Goal: Download file/media

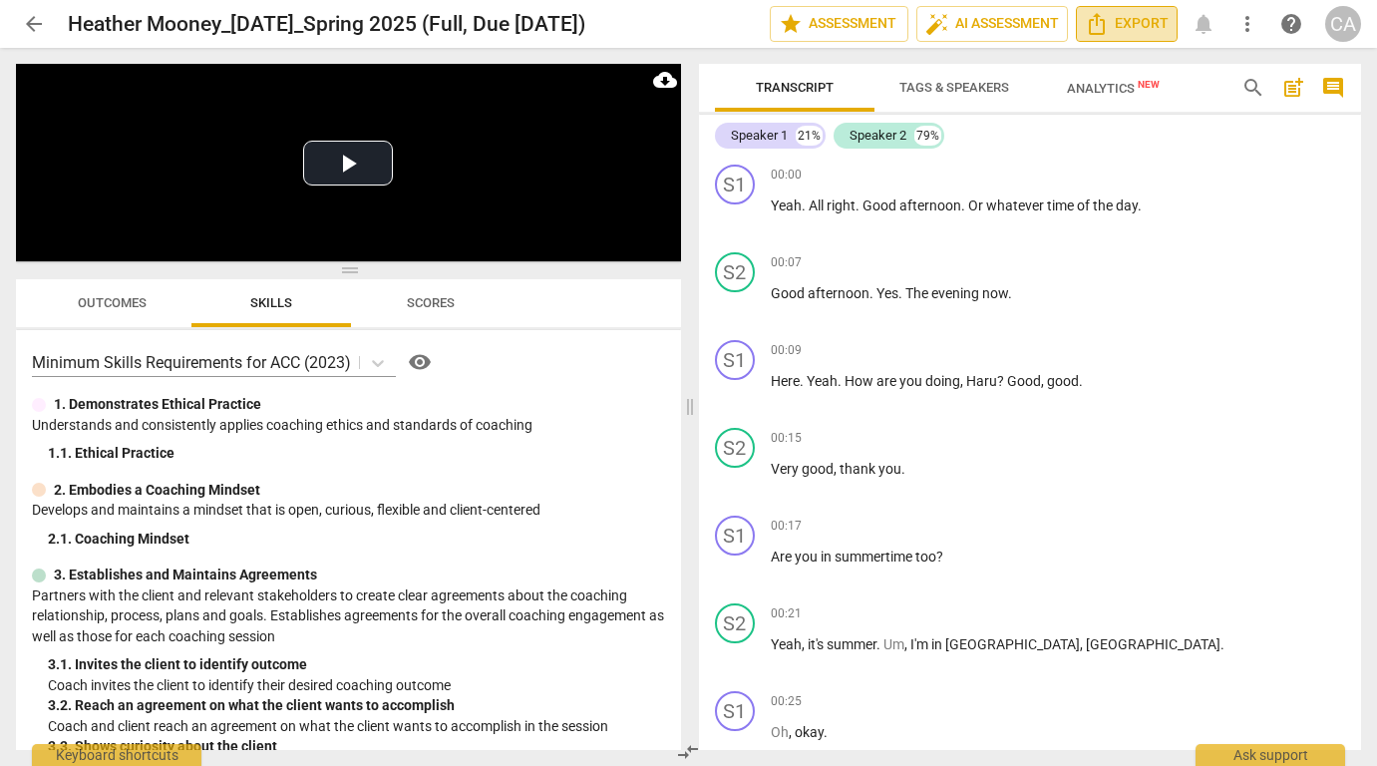
click at [1128, 27] on span "Export" at bounding box center [1127, 24] width 84 height 24
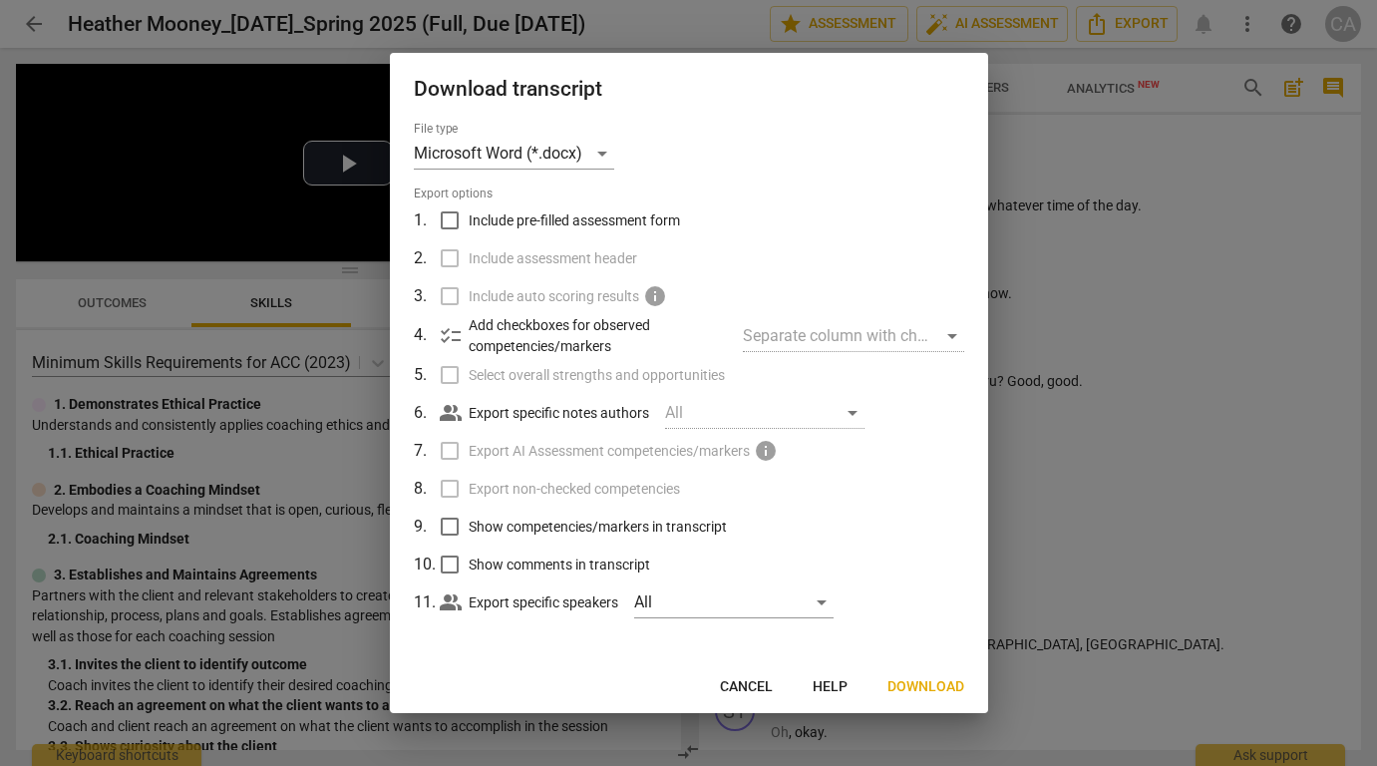
click at [920, 686] on span "Download" at bounding box center [926, 687] width 77 height 20
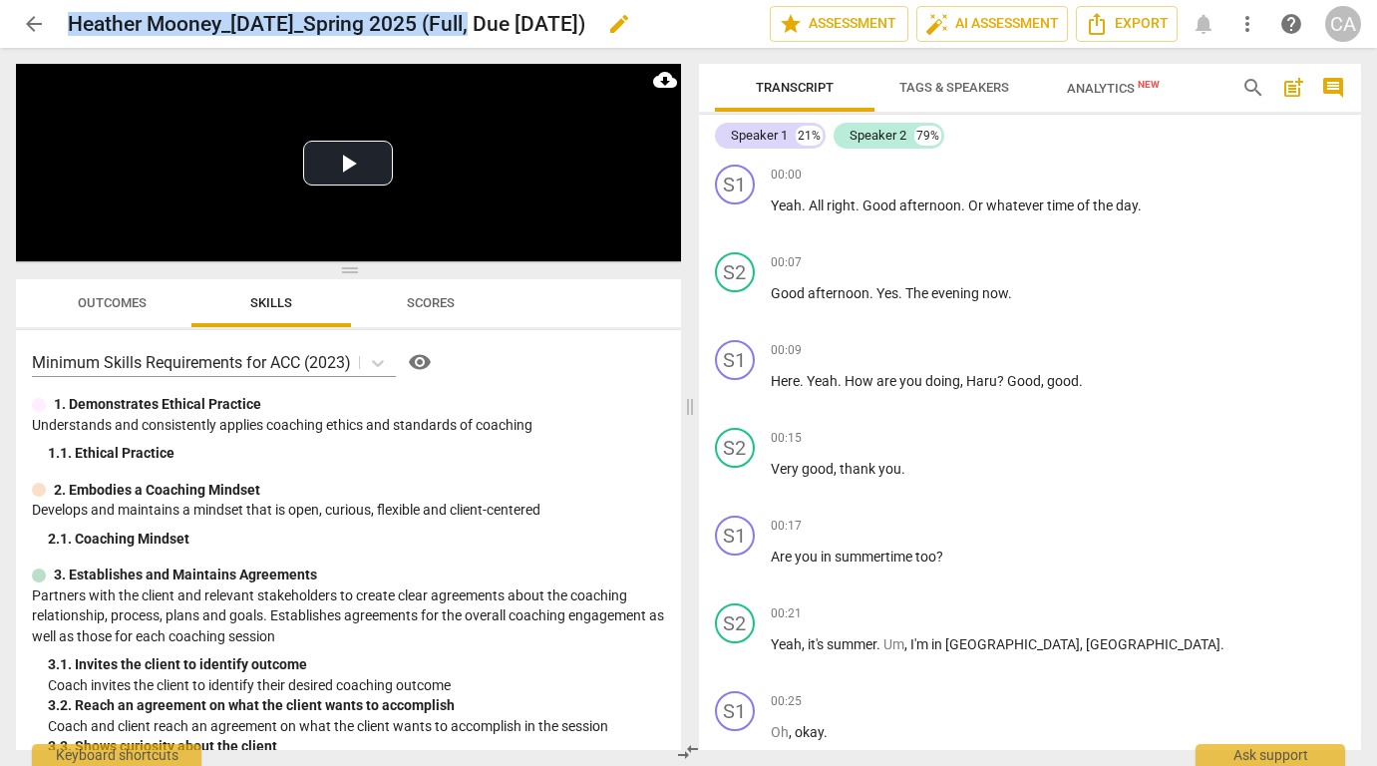
drag, startPoint x: 475, startPoint y: 25, endPoint x: 70, endPoint y: 24, distance: 404.9
click at [70, 24] on h2 "Heather Mooney_8-07-25_Spring 2025 (Full, Due 8-12-25)" at bounding box center [327, 24] width 518 height 25
copy h2 "Heather Mooney_8-07-25_Spring 2025 (Full"
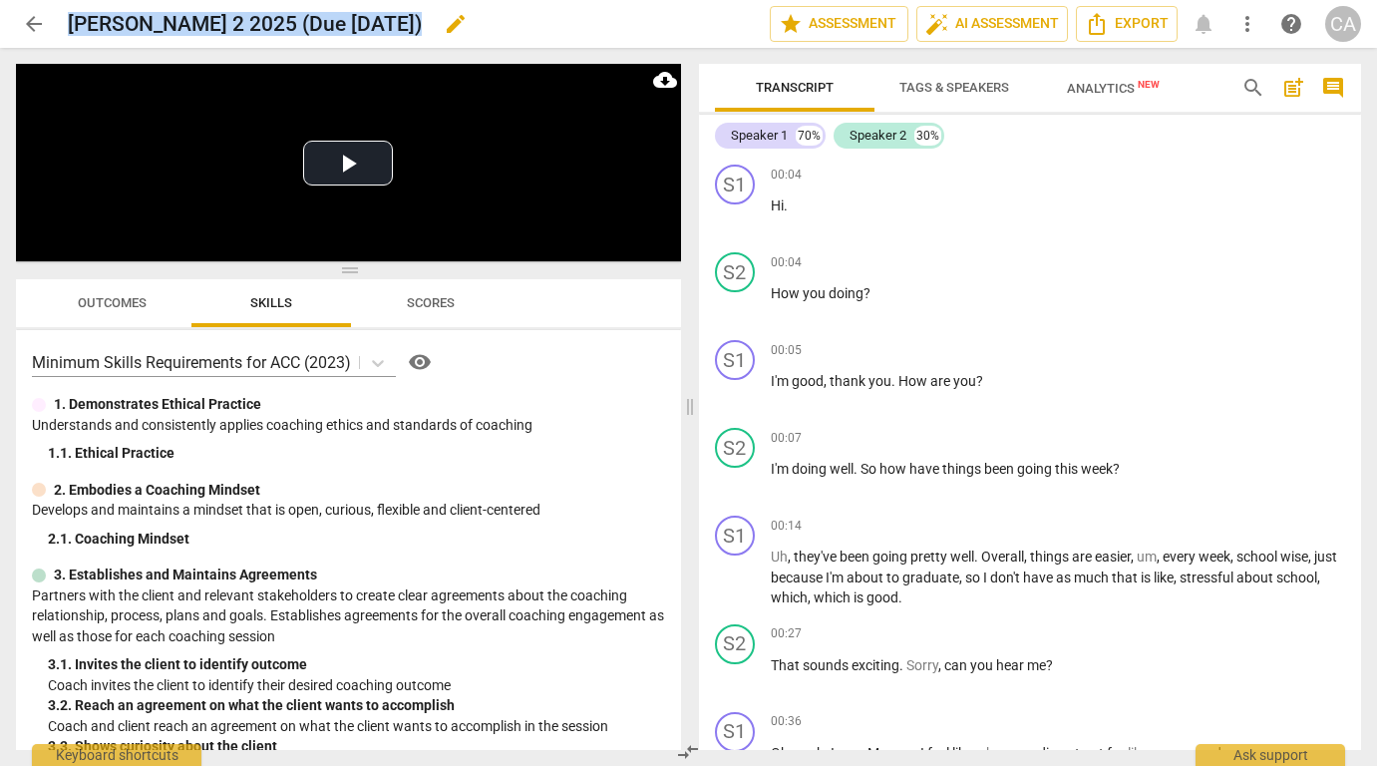
drag, startPoint x: 389, startPoint y: 24, endPoint x: 73, endPoint y: 20, distance: 316.2
click at [73, 20] on h2 "[PERSON_NAME] 2 2025 (Due [DATE])" at bounding box center [245, 24] width 354 height 25
copy h2 "[PERSON_NAME] 2 2025"
click at [1122, 18] on span "Export" at bounding box center [1127, 24] width 84 height 24
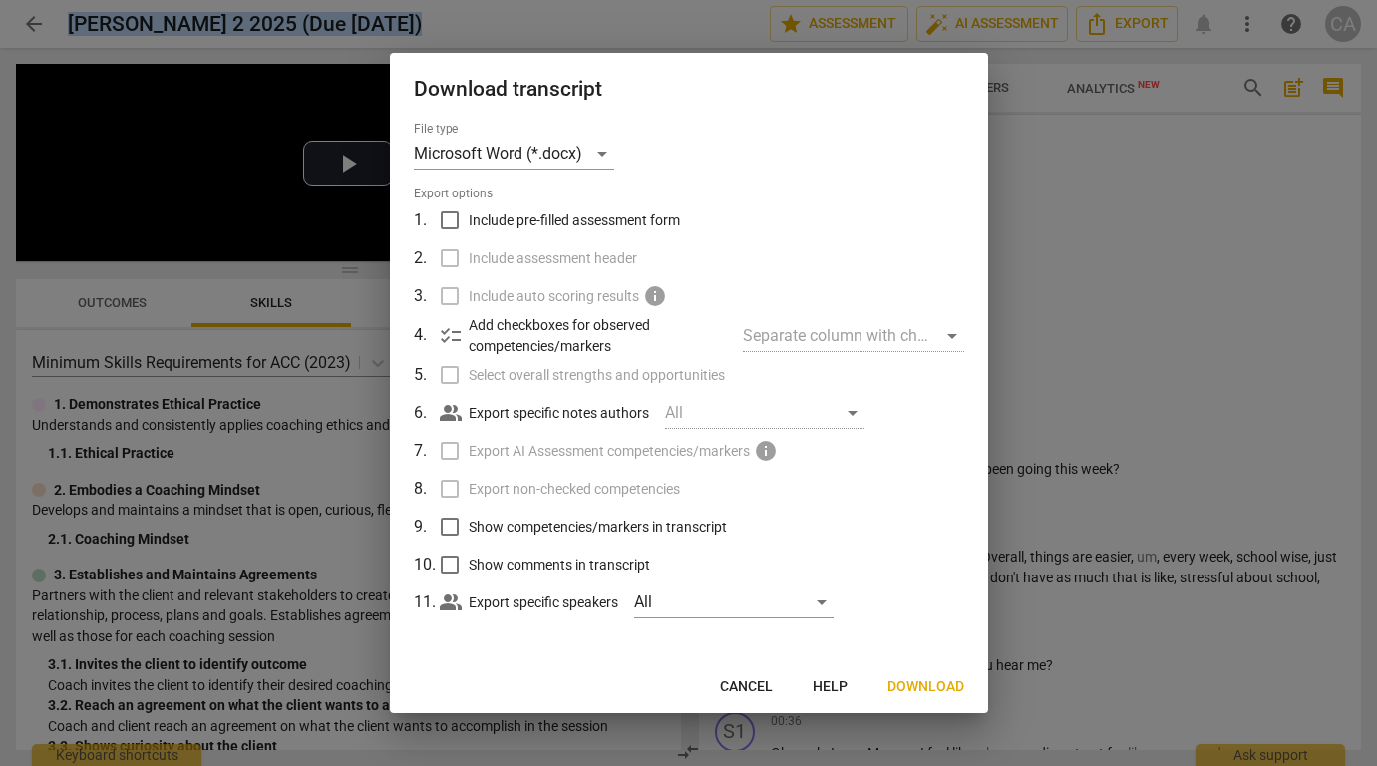
click at [927, 681] on span "Download" at bounding box center [926, 687] width 77 height 20
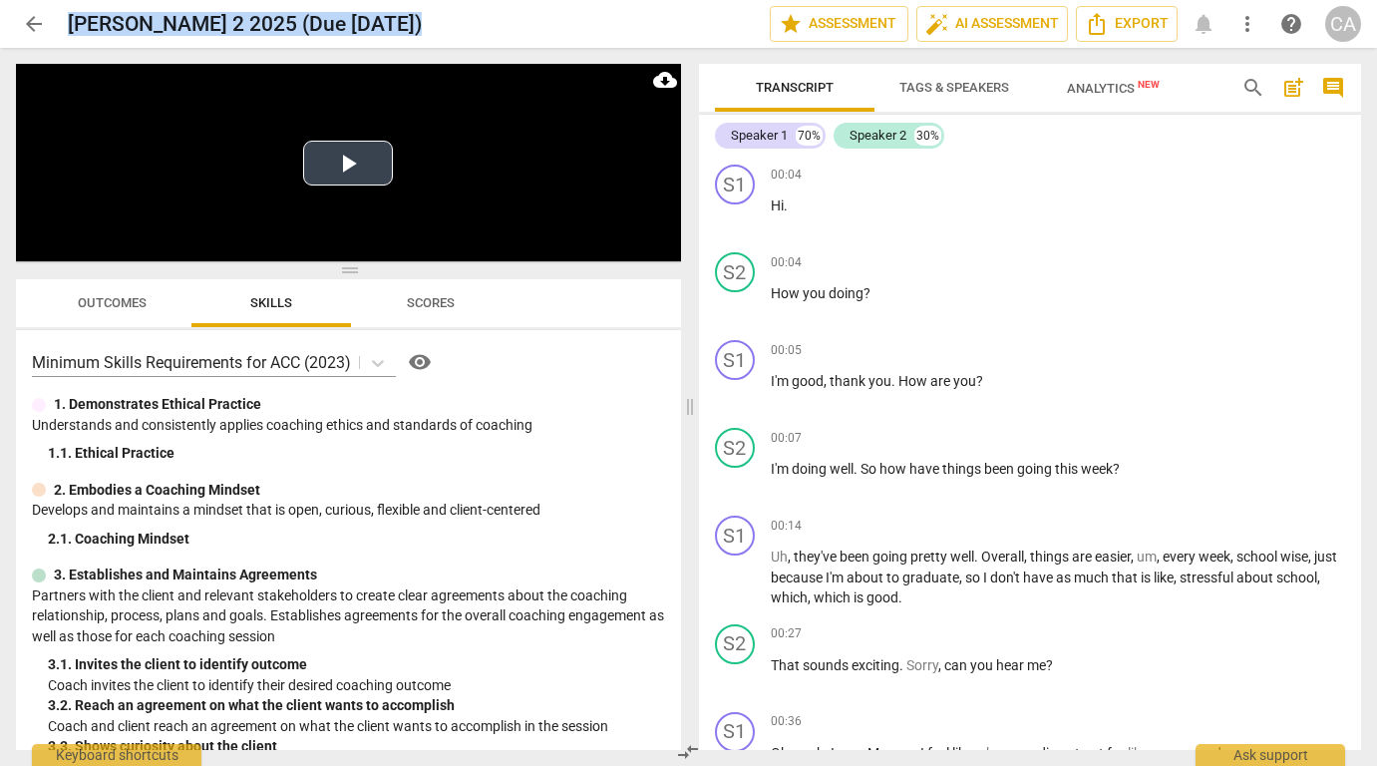
click at [340, 164] on button "Play Video" at bounding box center [348, 163] width 90 height 45
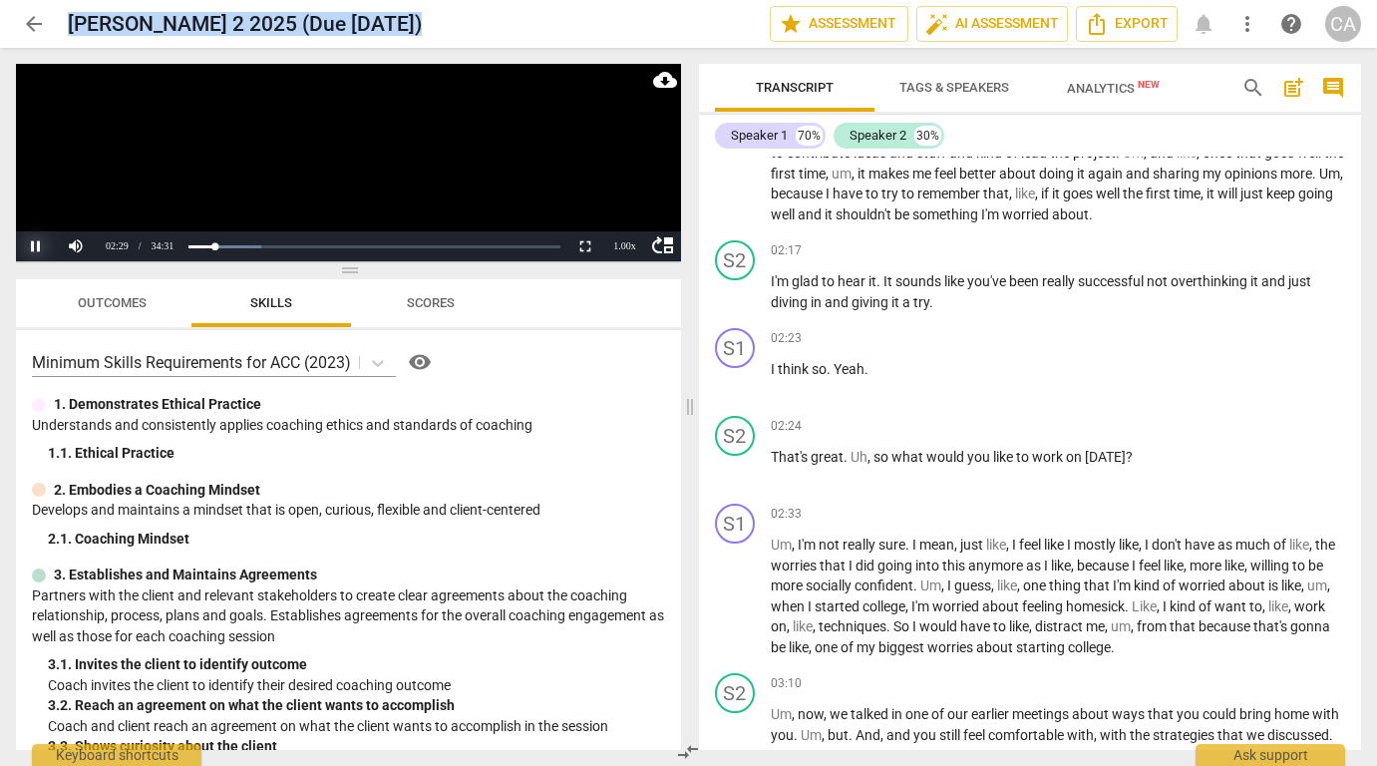
click at [38, 245] on button "Pause" at bounding box center [36, 246] width 40 height 30
click at [36, 245] on button "Play" at bounding box center [36, 246] width 40 height 30
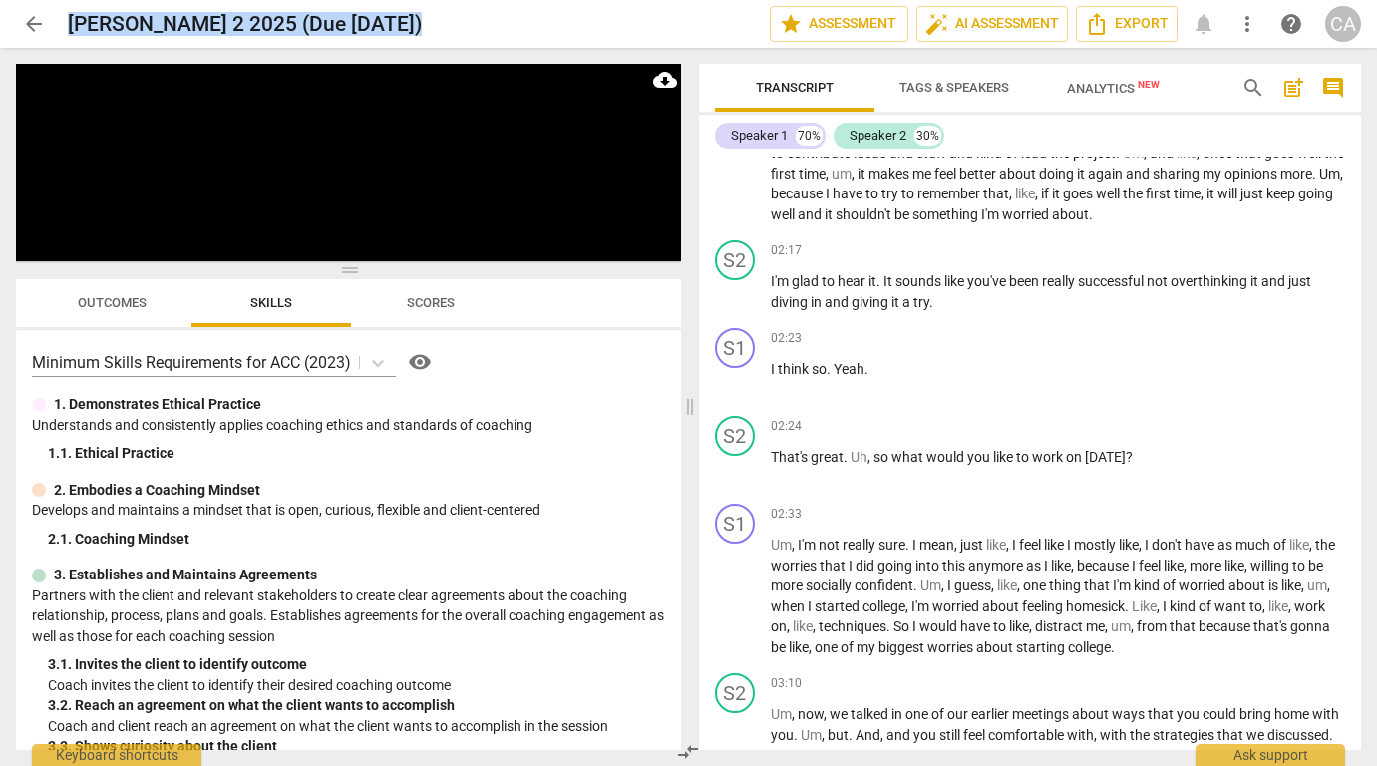
scroll to position [3144, 0]
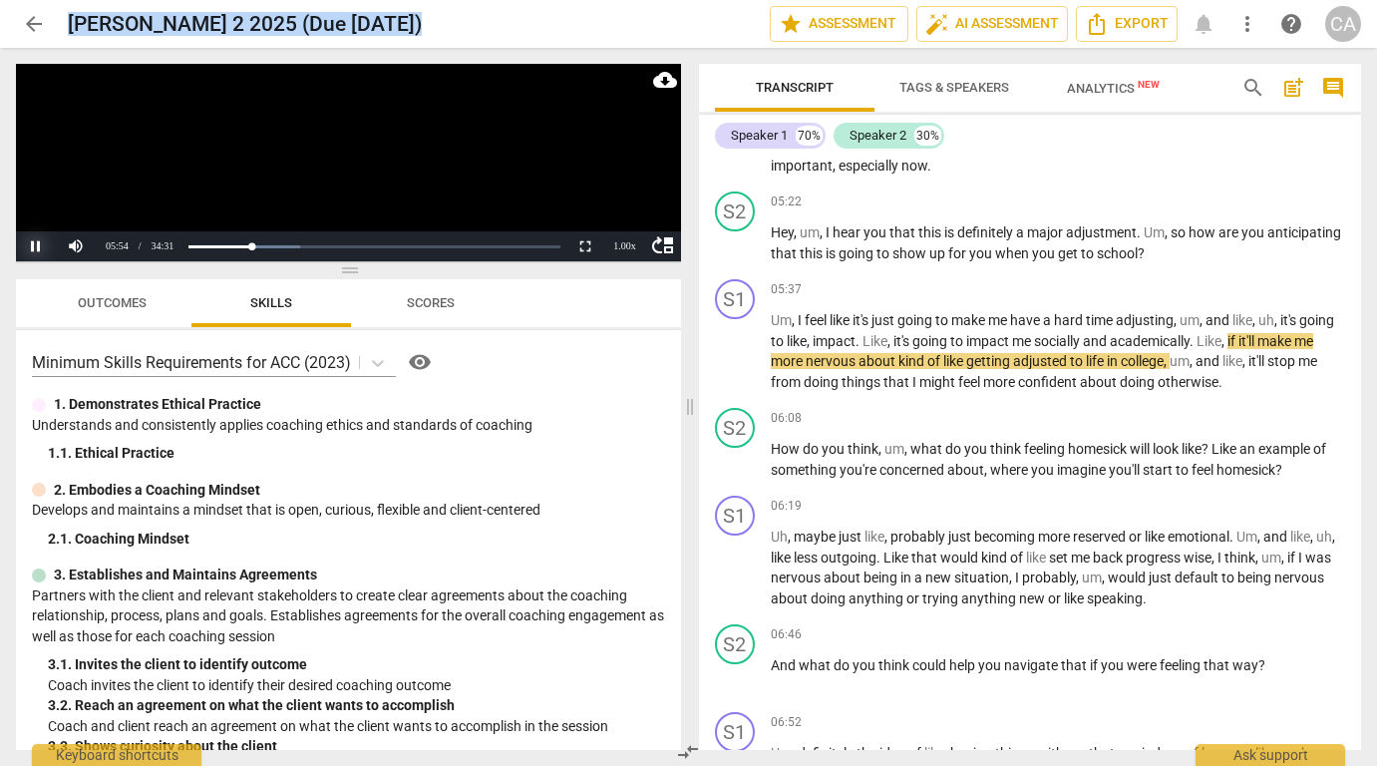
click at [35, 238] on button "Pause" at bounding box center [36, 246] width 40 height 30
